Goal: Find specific page/section: Find specific page/section

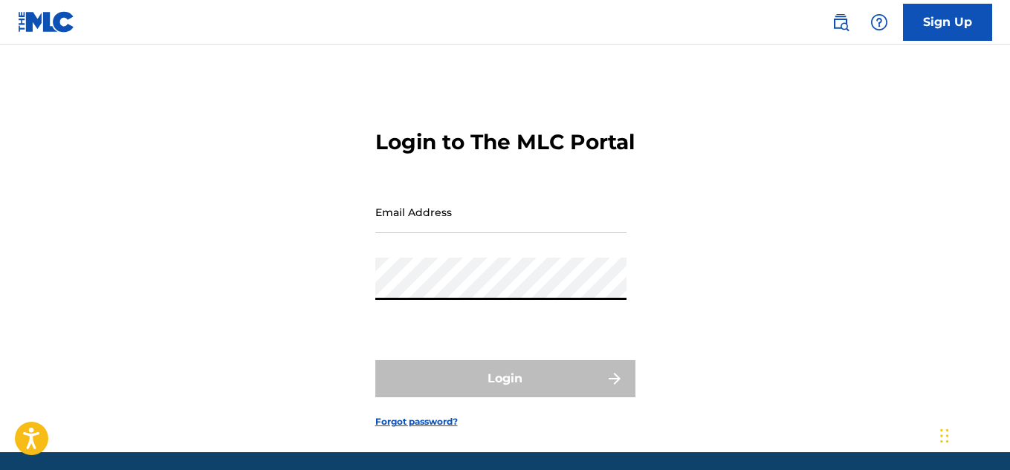
type input "[EMAIL_ADDRESS][DOMAIN_NAME]"
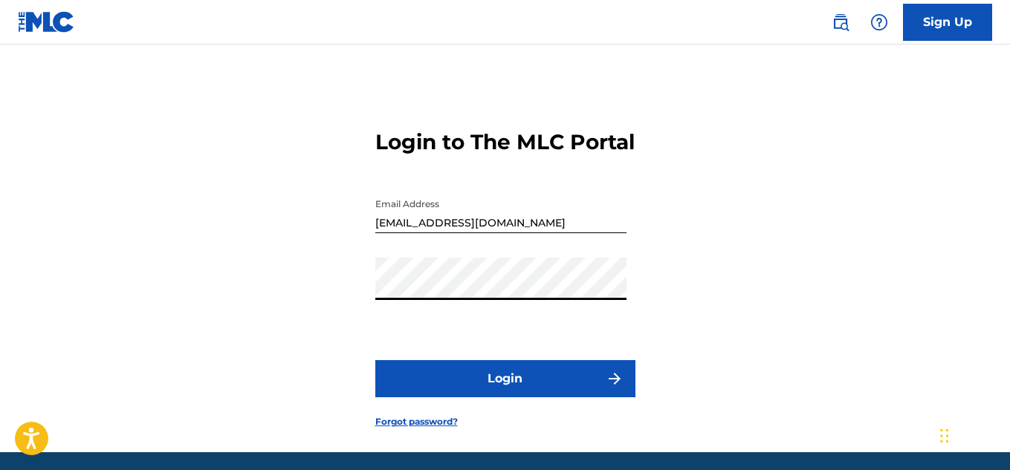
click at [470, 398] on button "Login" at bounding box center [505, 378] width 260 height 37
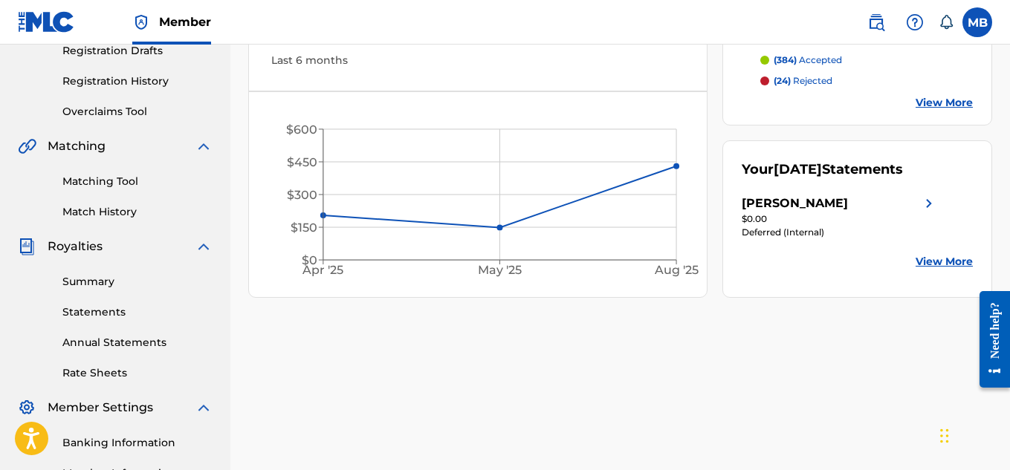
scroll to position [124, 0]
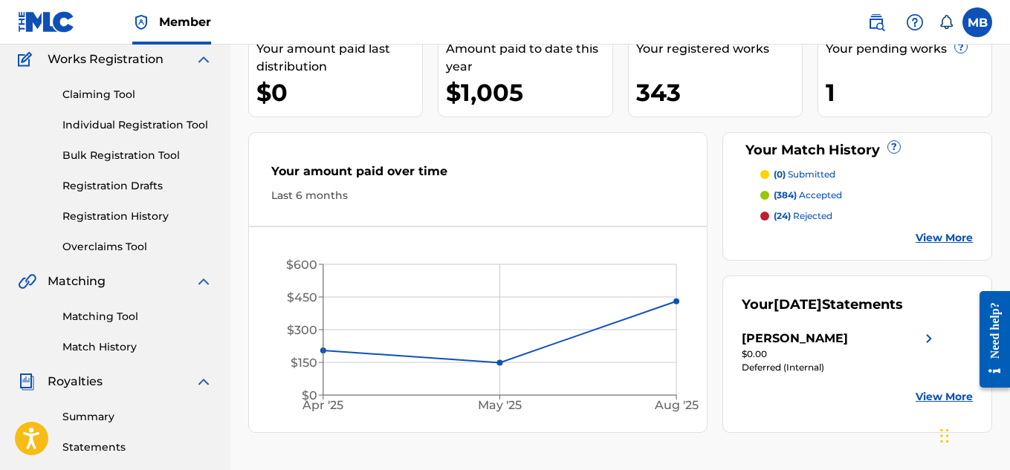
click at [80, 314] on link "Matching Tool" at bounding box center [137, 317] width 150 height 16
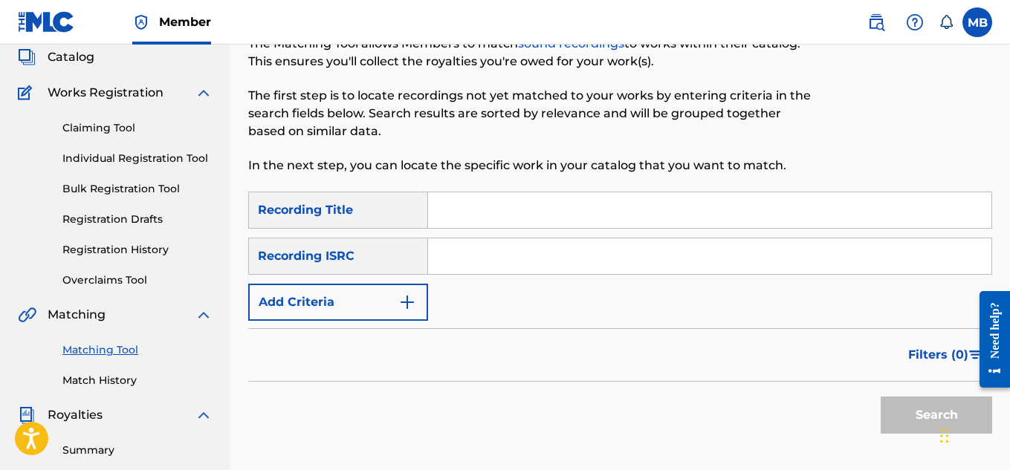
scroll to position [124, 0]
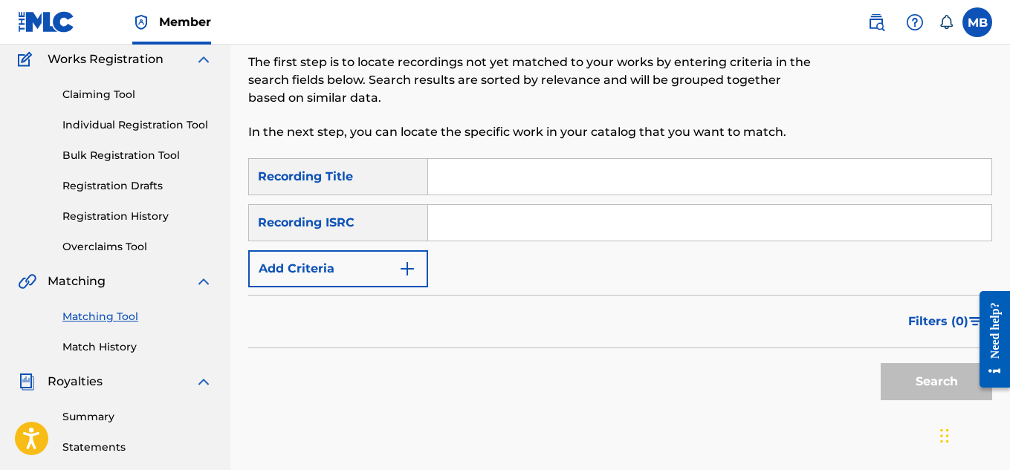
click at [415, 269] on img "Search Form" at bounding box center [407, 269] width 18 height 18
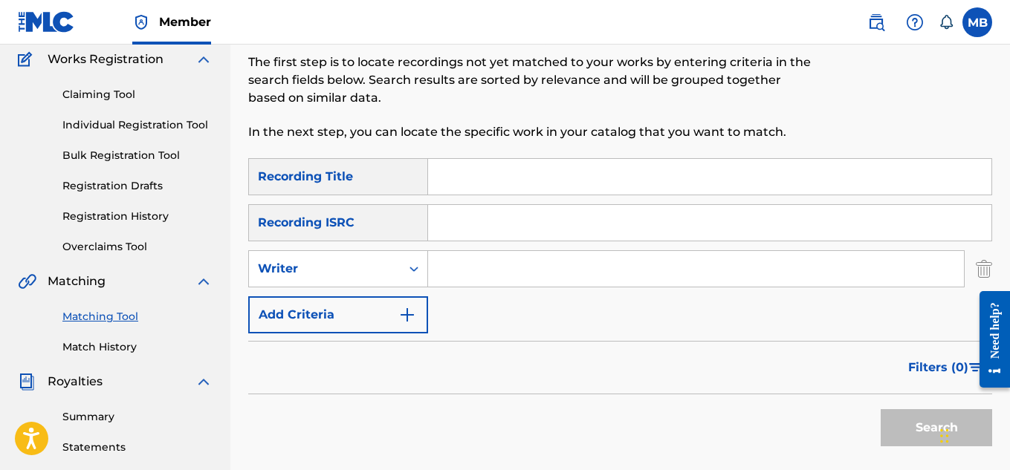
click at [456, 276] on input "Search Form" at bounding box center [696, 269] width 536 height 36
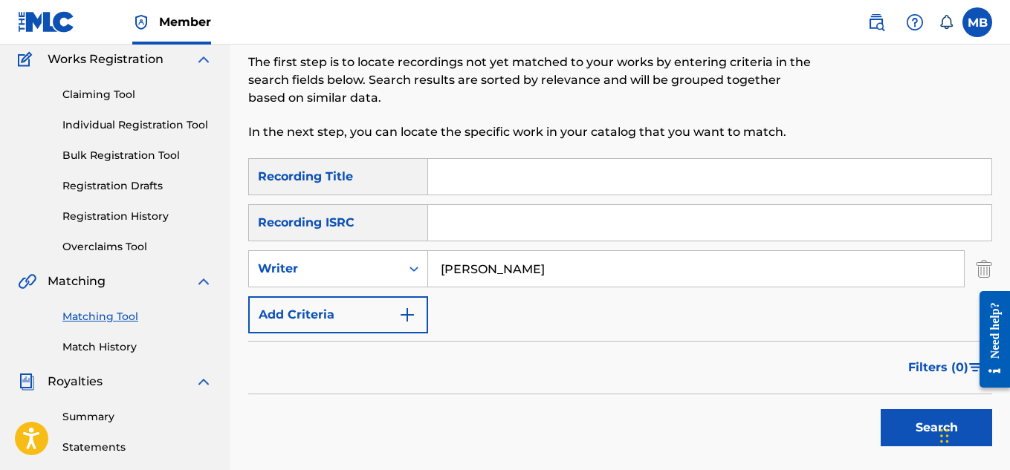
type input "[PERSON_NAME]"
click at [881, 410] on button "Search" at bounding box center [936, 428] width 111 height 37
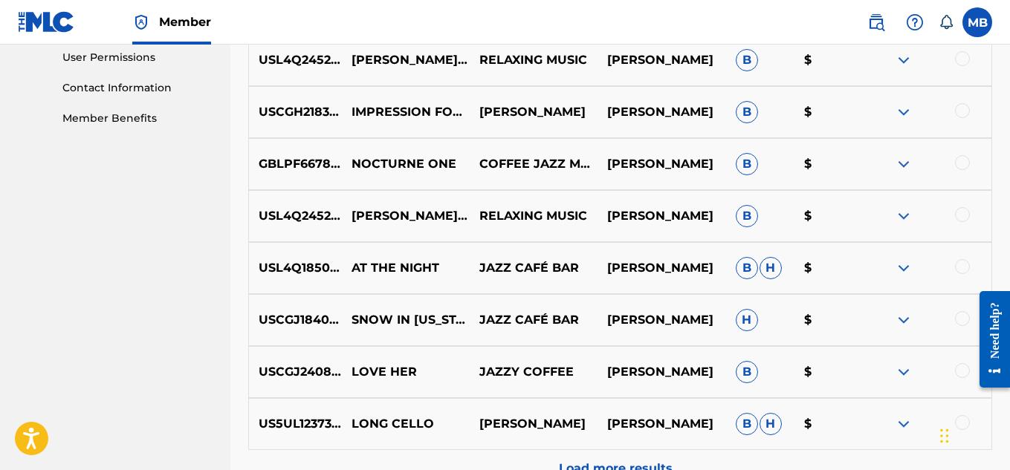
scroll to position [869, 0]
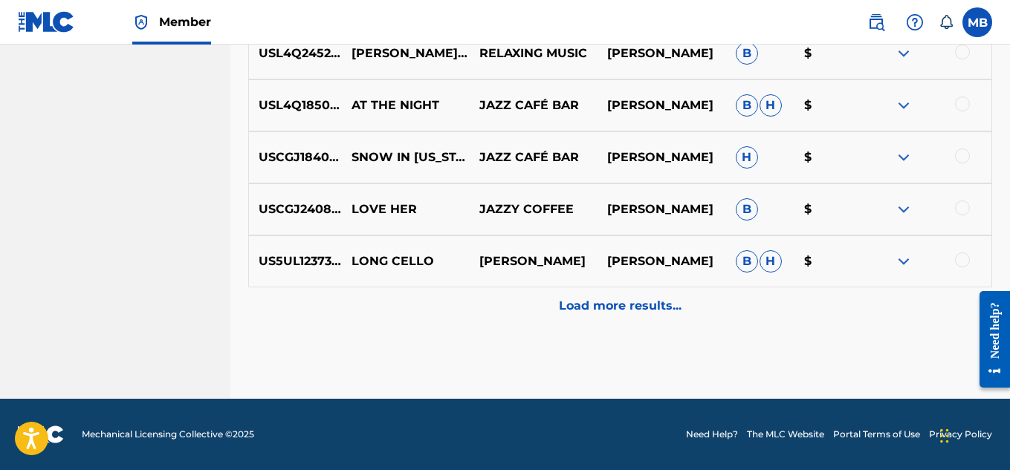
click at [589, 311] on p "Load more results..." at bounding box center [620, 306] width 123 height 18
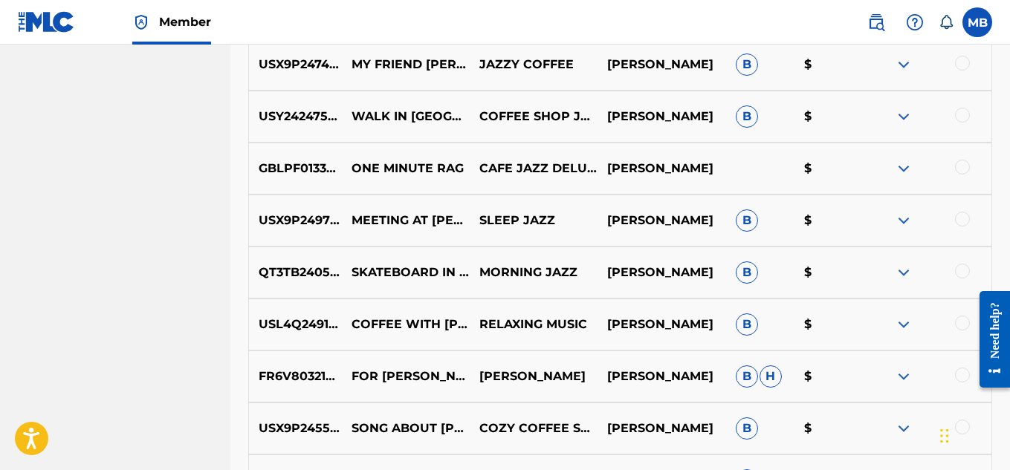
scroll to position [1240, 0]
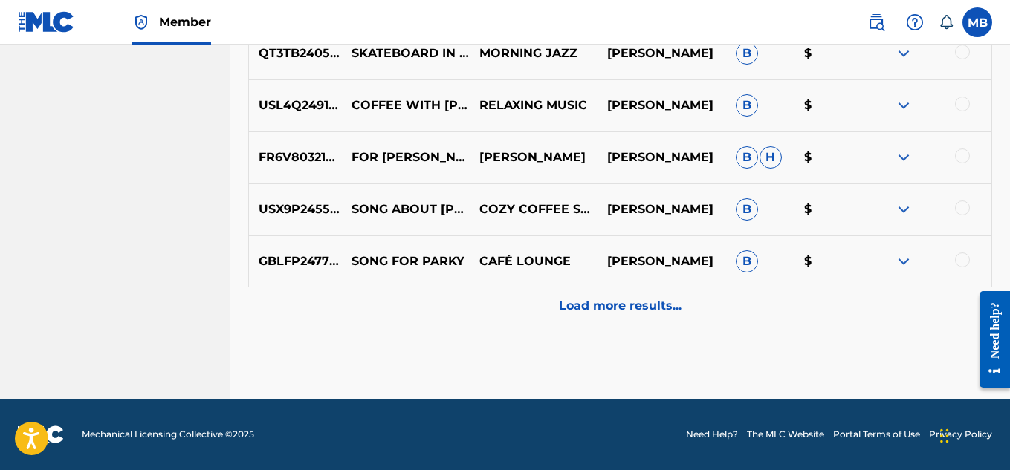
click at [573, 311] on p "Load more results..." at bounding box center [620, 306] width 123 height 18
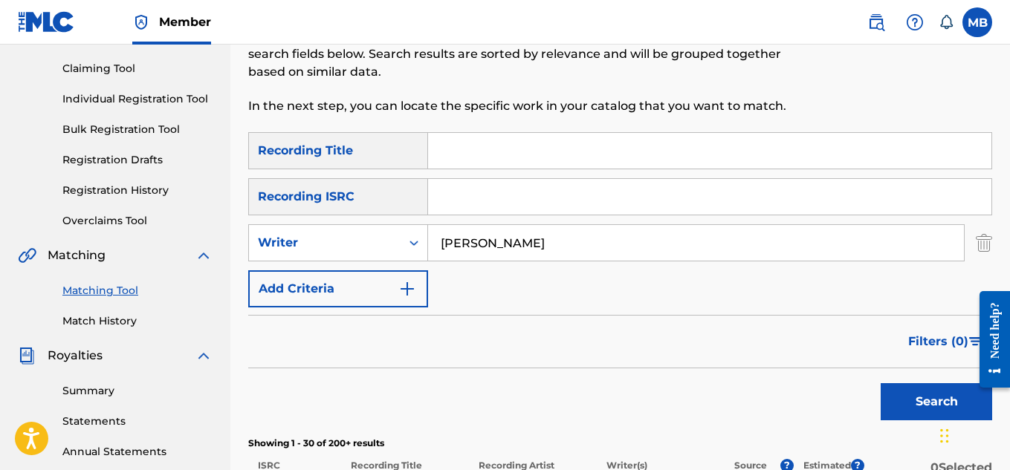
scroll to position [304, 0]
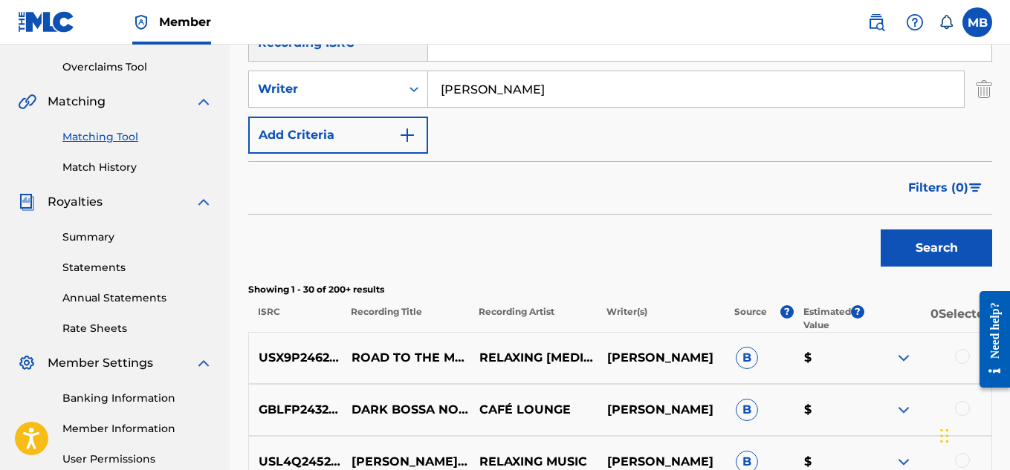
click at [929, 178] on button "Filters ( 0 )" at bounding box center [945, 187] width 93 height 37
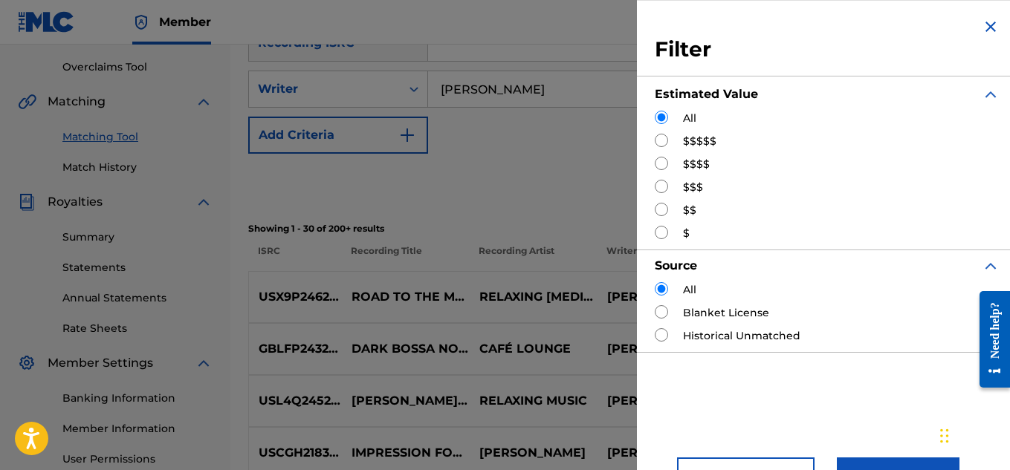
click at [664, 186] on input "Search Form" at bounding box center [661, 186] width 13 height 13
radio input "true"
click at [658, 214] on input "Search Form" at bounding box center [661, 209] width 13 height 13
radio input "true"
click at [861, 466] on button "Apply Filters" at bounding box center [898, 476] width 123 height 37
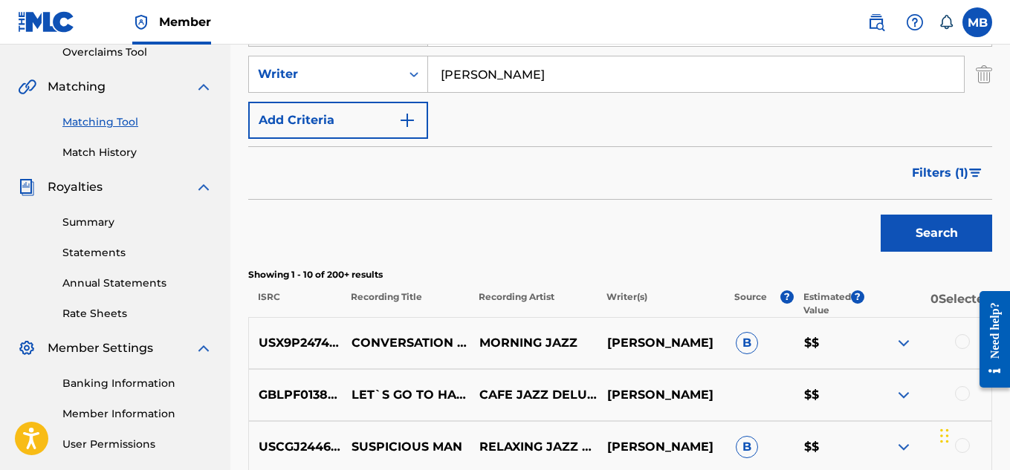
scroll to position [372, 0]
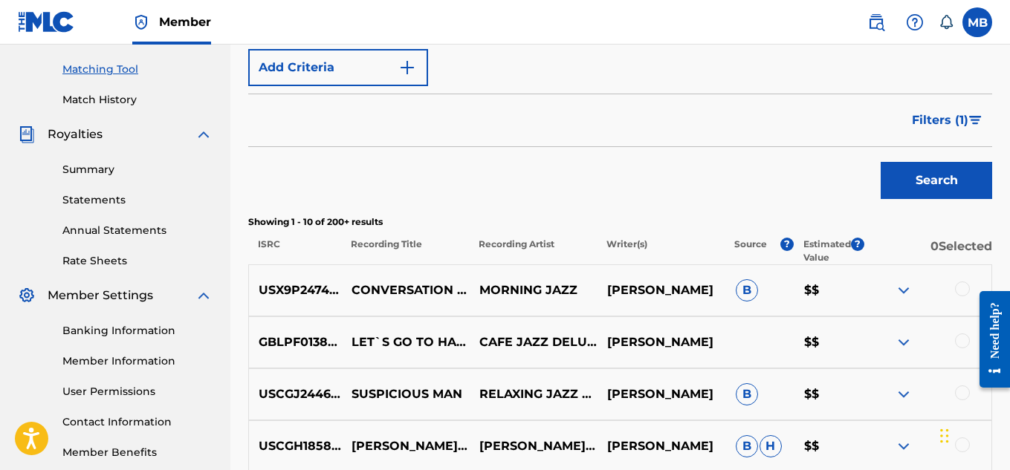
click at [923, 115] on span "Filters ( 1 )" at bounding box center [940, 120] width 56 height 18
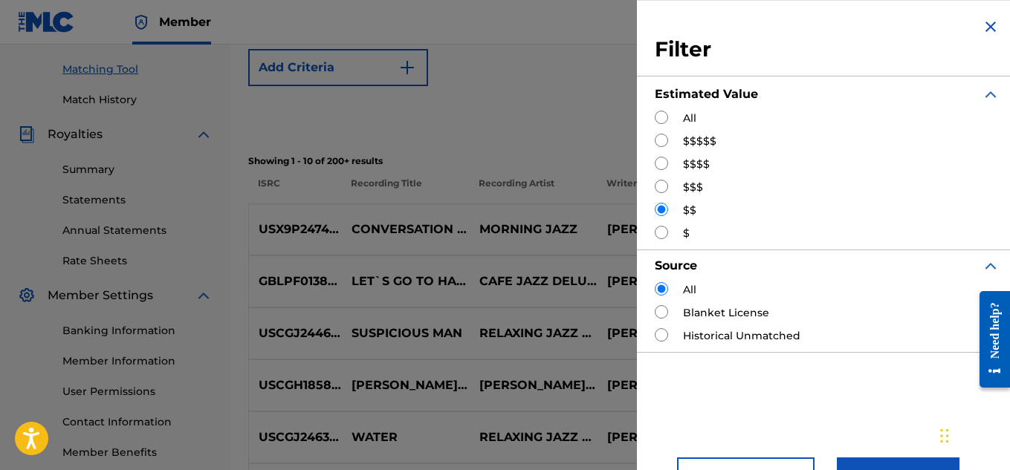
click at [658, 185] on input "Search Form" at bounding box center [661, 186] width 13 height 13
radio input "true"
click at [857, 462] on button "Apply Filters" at bounding box center [898, 476] width 123 height 37
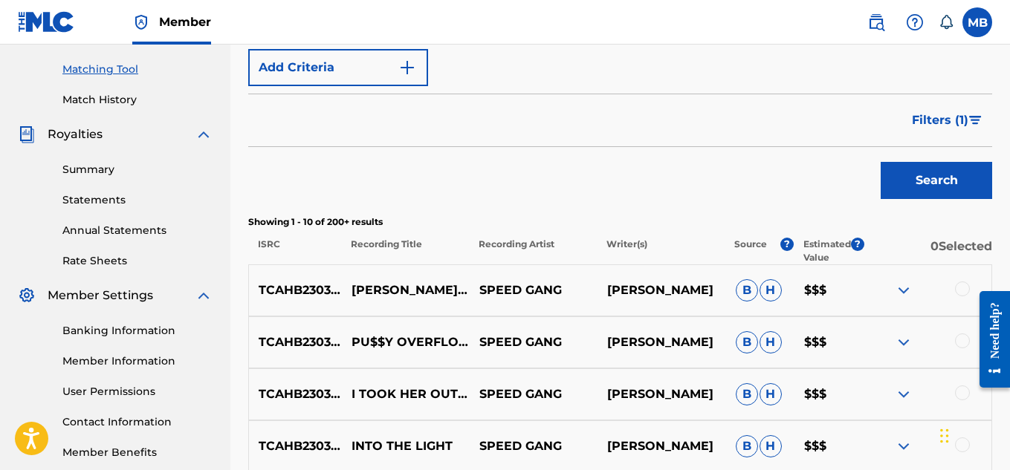
click at [916, 112] on span "Filters ( 1 )" at bounding box center [940, 120] width 56 height 18
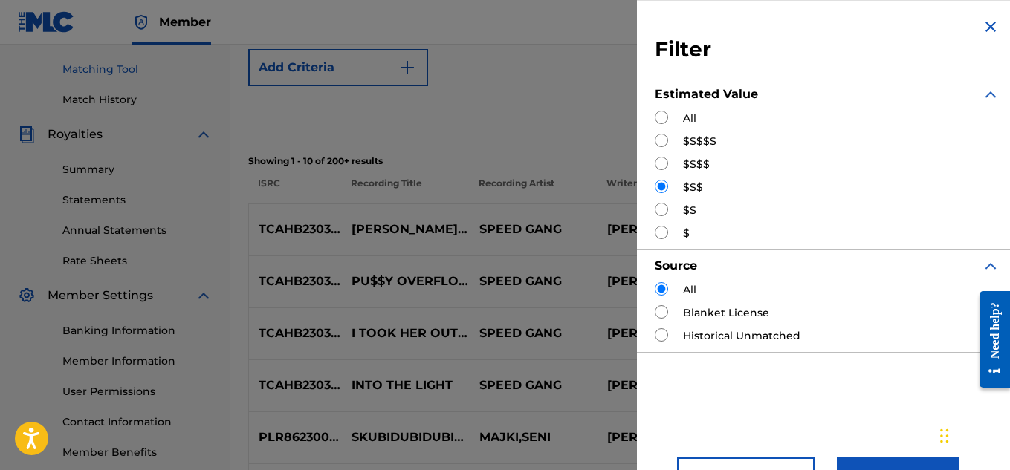
click at [656, 161] on input "Search Form" at bounding box center [661, 163] width 13 height 13
radio input "true"
click at [852, 462] on button "Apply Filters" at bounding box center [898, 476] width 123 height 37
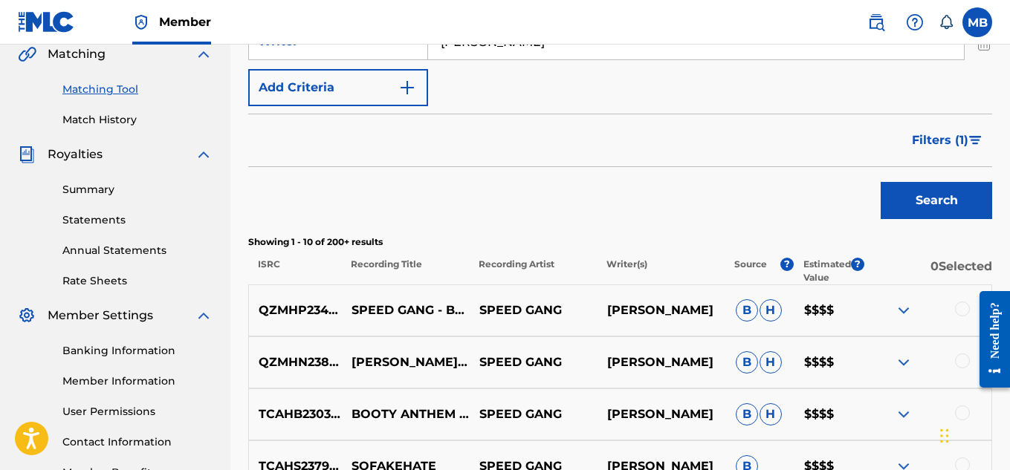
scroll to position [247, 0]
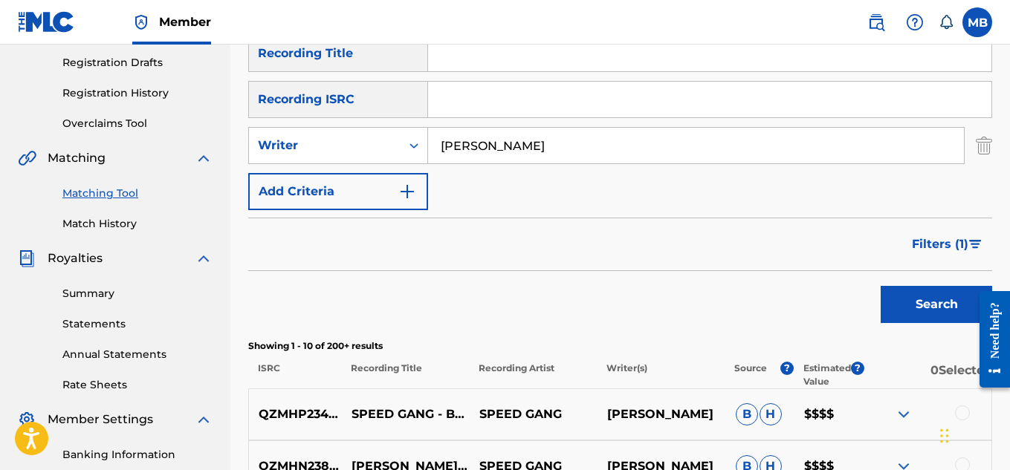
click at [920, 234] on button "Filters ( 1 )" at bounding box center [947, 244] width 89 height 37
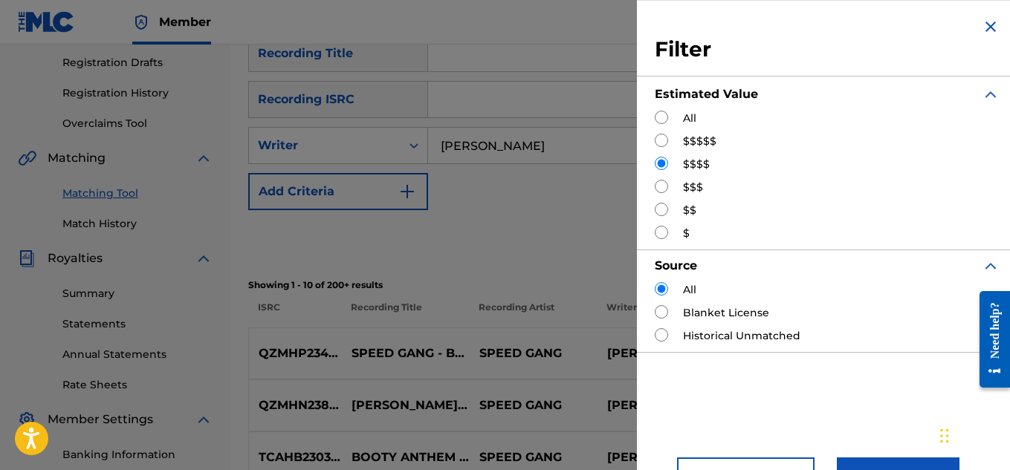
click at [658, 203] on input "Search Form" at bounding box center [661, 209] width 13 height 13
radio input "true"
click at [847, 460] on button "Apply Filters" at bounding box center [898, 476] width 123 height 37
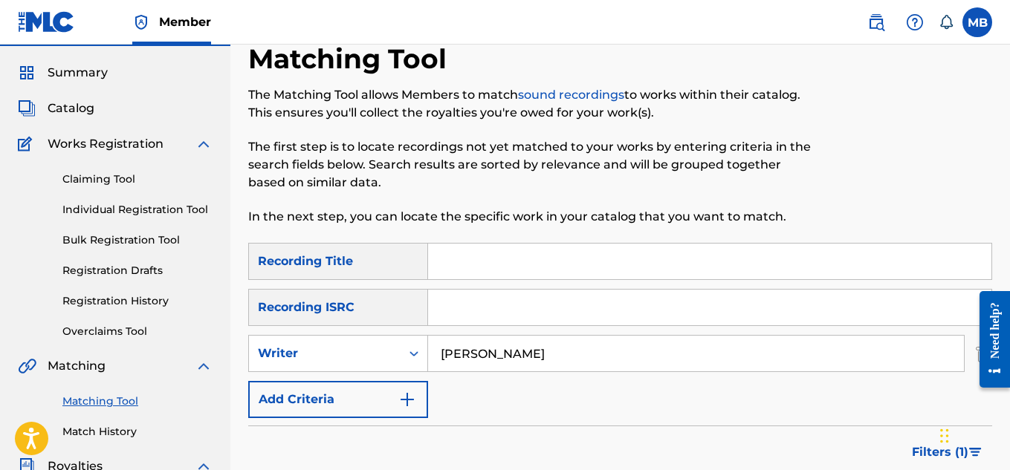
scroll to position [0, 0]
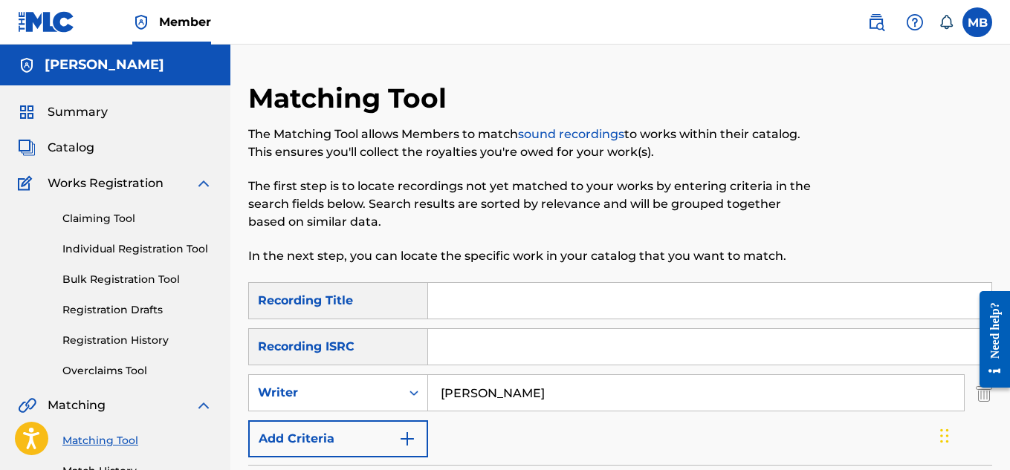
click at [89, 107] on span "Summary" at bounding box center [78, 112] width 60 height 18
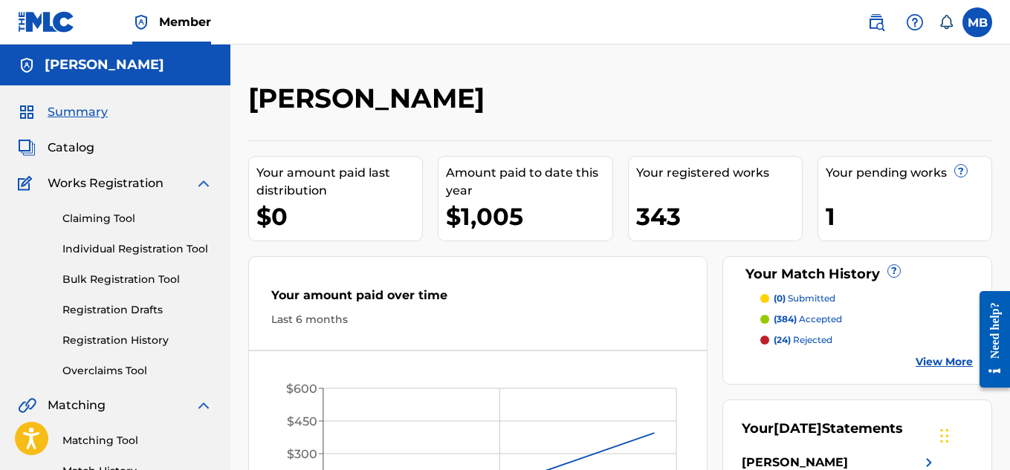
click at [76, 140] on span "Catalog" at bounding box center [71, 148] width 47 height 18
